Goal: Task Accomplishment & Management: Use online tool/utility

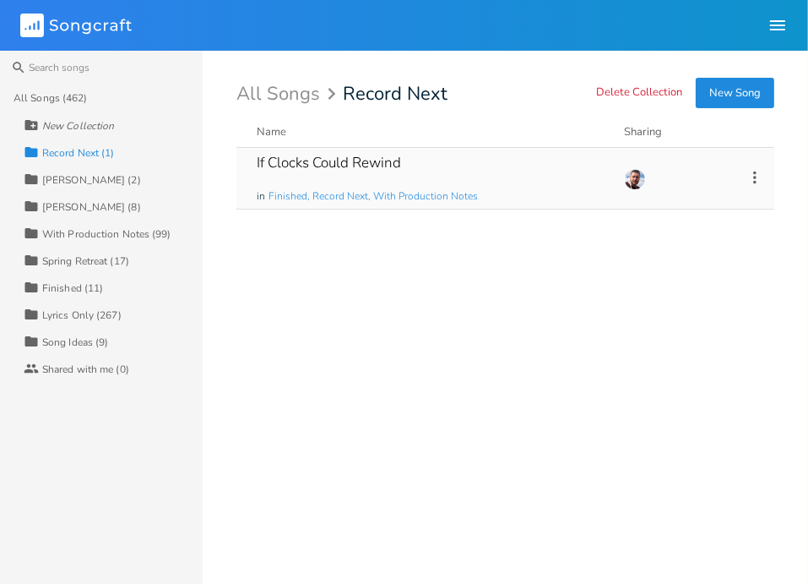
click at [317, 165] on div "If Clocks Could Rewind" at bounding box center [329, 162] width 144 height 14
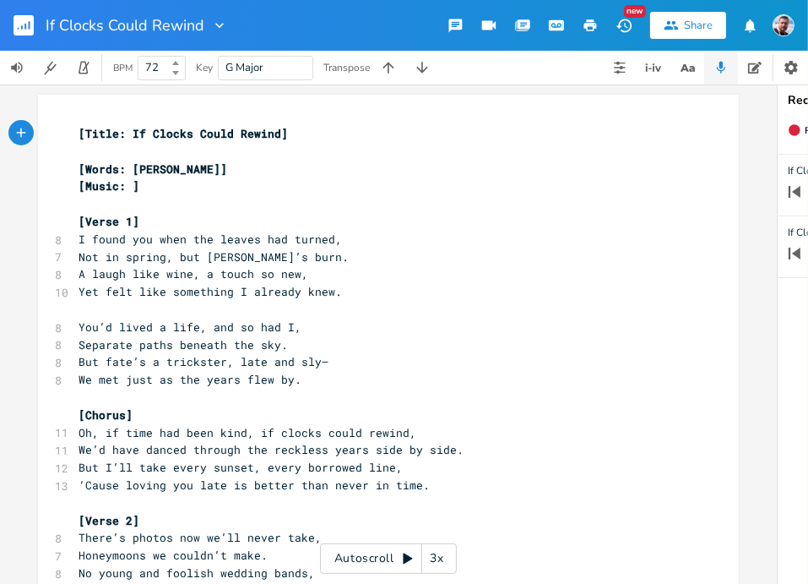
click at [267, 73] on span "G Major" at bounding box center [266, 68] width 80 height 23
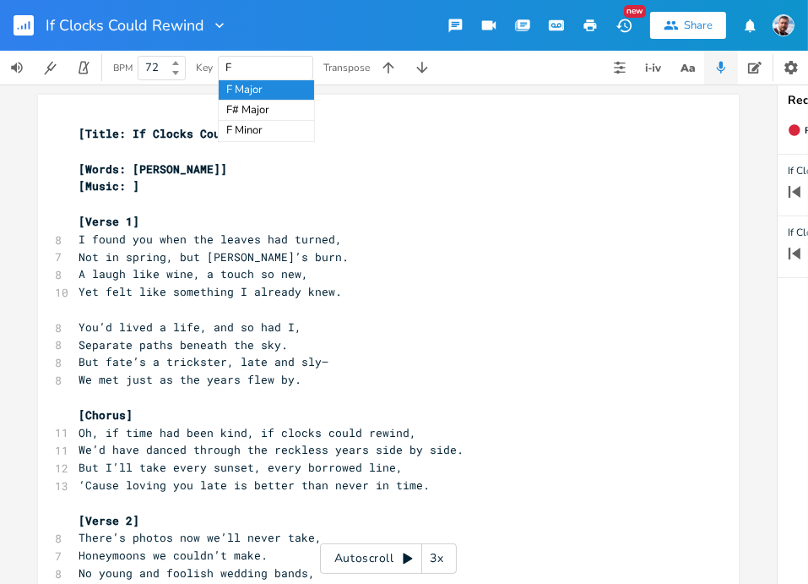
type input "F#"
click at [588, 26] on icon "button" at bounding box center [591, 25] width 13 height 12
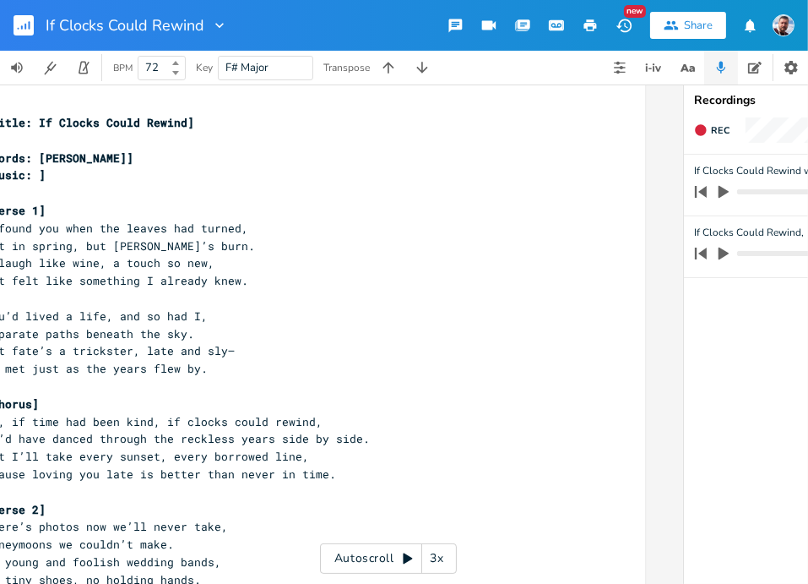
scroll to position [0, 317]
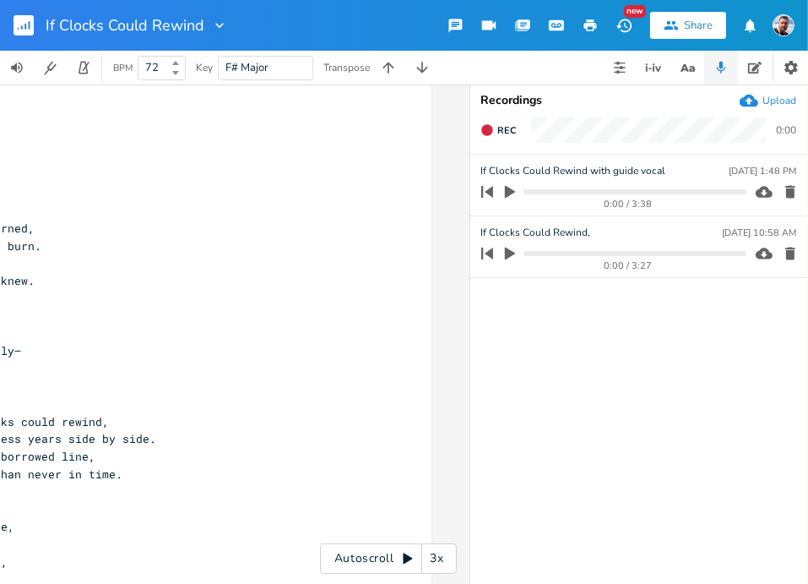
click at [505, 188] on icon "button" at bounding box center [510, 192] width 10 height 13
click at [505, 188] on icon "button" at bounding box center [510, 191] width 10 height 11
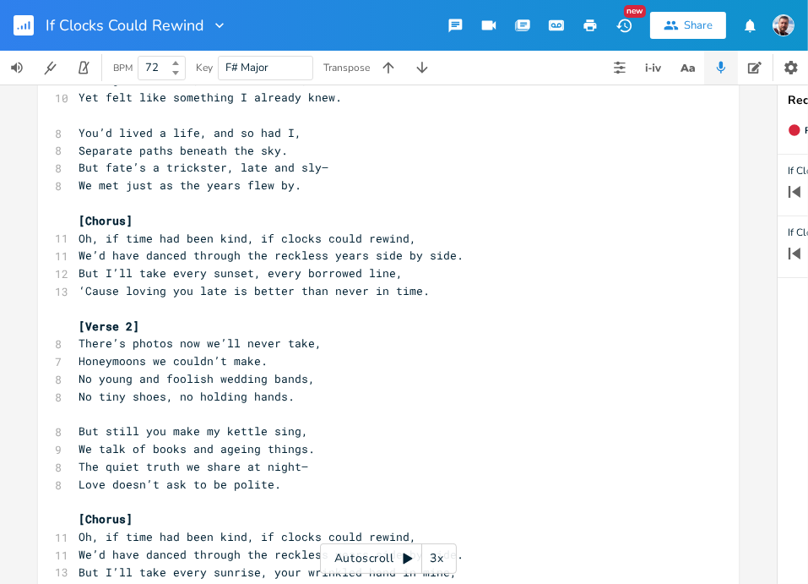
scroll to position [0, 0]
